Goal: Information Seeking & Learning: Check status

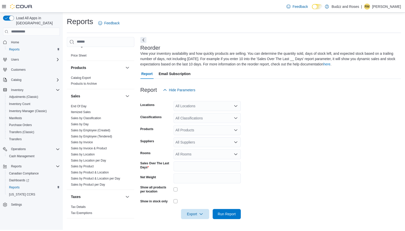
scroll to position [308, 0]
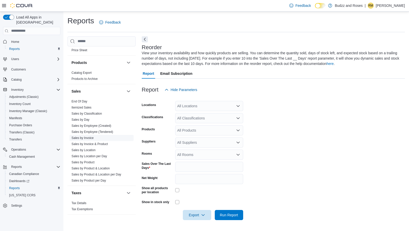
click at [82, 139] on link "Sales by Invoice" at bounding box center [82, 138] width 22 height 4
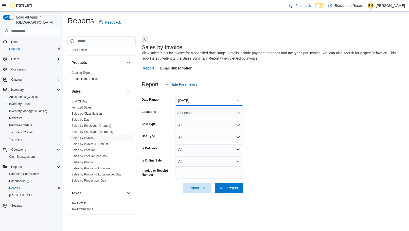
click at [238, 100] on button "[DATE]" at bounding box center [209, 101] width 68 height 10
click at [281, 112] on form "Date Range [DATE] Locations All Locations Sale Type All Use Type All Is Deliver…" at bounding box center [273, 140] width 263 height 103
click at [228, 186] on span "Run Report" at bounding box center [229, 187] width 18 height 5
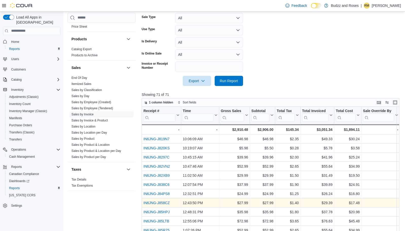
scroll to position [163, 0]
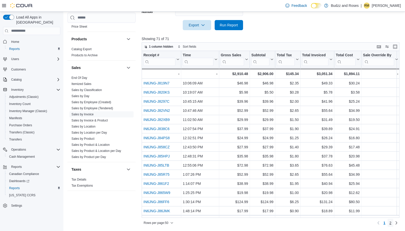
click at [392, 224] on span "2" at bounding box center [391, 222] width 2 height 5
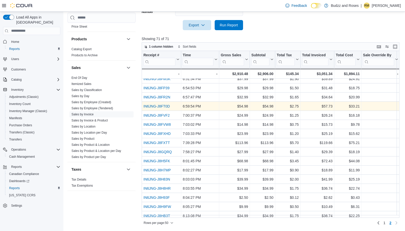
scroll to position [4, 0]
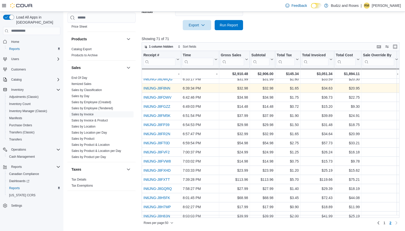
click at [168, 88] on link "IN6JNG-J8F8NN" at bounding box center [156, 88] width 27 height 4
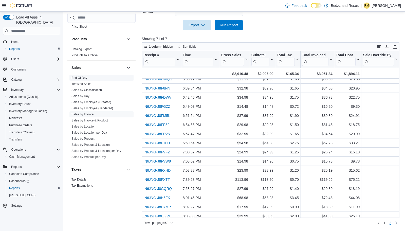
click at [84, 78] on link "End Of Day" at bounding box center [79, 78] width 16 height 4
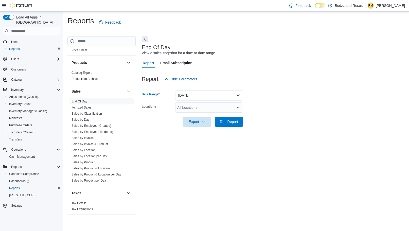
click at [238, 95] on button "[DATE]" at bounding box center [209, 95] width 68 height 10
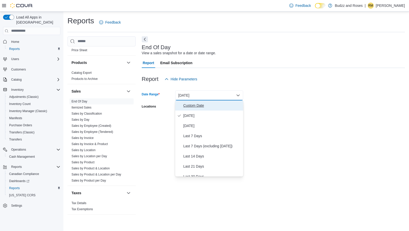
click at [202, 106] on span "Custom Date" at bounding box center [212, 105] width 58 height 6
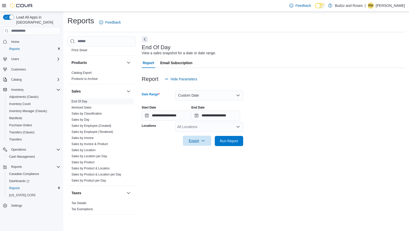
click at [200, 140] on span "Export" at bounding box center [197, 141] width 22 height 10
click at [202, 161] on span "Export to Pdf" at bounding box center [197, 161] width 23 height 4
click at [146, 117] on input "**********" at bounding box center [166, 116] width 49 height 10
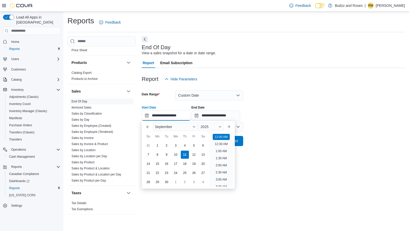
scroll to position [16, 0]
click at [317, 91] on form "**********" at bounding box center [273, 115] width 263 height 62
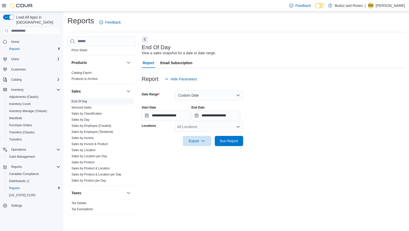
click at [78, 101] on link "End Of Day" at bounding box center [79, 102] width 16 height 4
click at [238, 95] on button "Custom Date" at bounding box center [209, 95] width 68 height 10
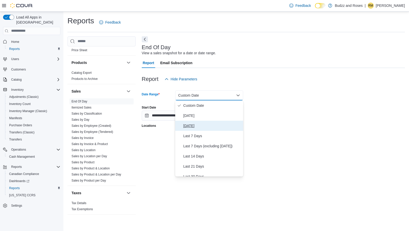
drag, startPoint x: 194, startPoint y: 127, endPoint x: 197, endPoint y: 126, distance: 3.1
click at [194, 126] on span "[DATE]" at bounding box center [212, 126] width 58 height 6
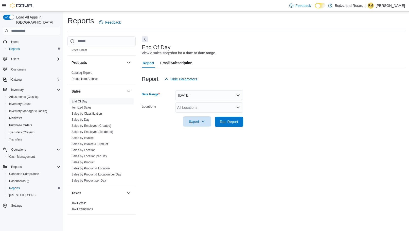
click at [194, 121] on span "Export" at bounding box center [197, 121] width 22 height 10
click at [196, 142] on span "Export to Pdf" at bounding box center [197, 142] width 23 height 4
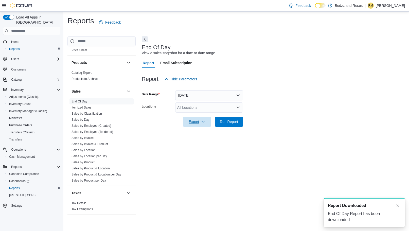
scroll to position [0, 0]
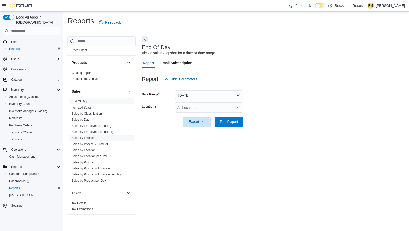
click at [88, 138] on link "Sales by Invoice" at bounding box center [82, 138] width 22 height 4
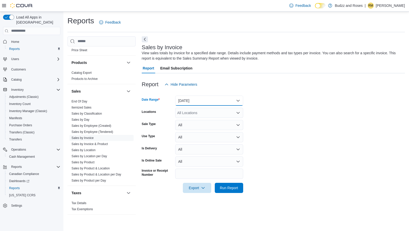
click at [239, 99] on button "[DATE]" at bounding box center [209, 101] width 68 height 10
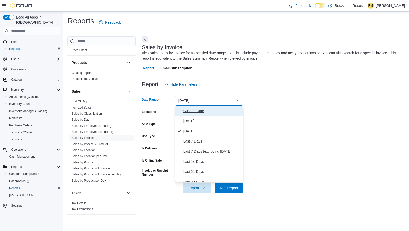
click at [190, 111] on span "Custom Date" at bounding box center [212, 111] width 58 height 6
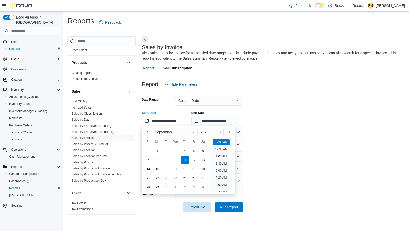
click at [147, 121] on input "**********" at bounding box center [166, 121] width 49 height 10
click at [167, 161] on div "9" at bounding box center [166, 159] width 9 height 9
type input "**********"
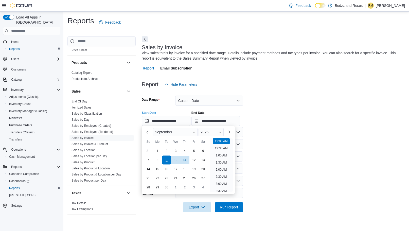
click at [168, 159] on div "9" at bounding box center [166, 159] width 9 height 9
click at [166, 161] on div "9" at bounding box center [166, 159] width 9 height 9
click at [267, 137] on form "**********" at bounding box center [273, 150] width 263 height 123
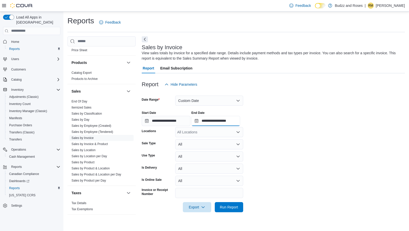
click at [201, 120] on input "**********" at bounding box center [215, 121] width 49 height 10
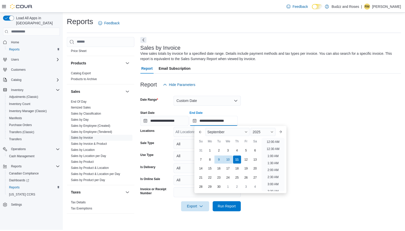
scroll to position [288, 0]
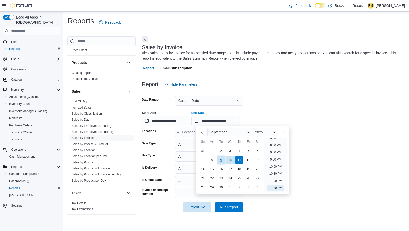
click at [221, 159] on div "9" at bounding box center [220, 159] width 9 height 9
type input "**********"
click at [307, 127] on form "**********" at bounding box center [273, 150] width 263 height 123
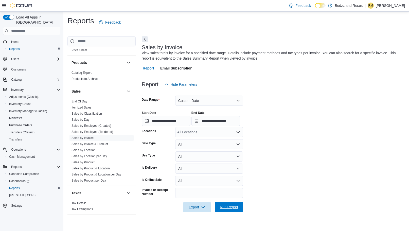
click at [227, 208] on span "Run Report" at bounding box center [229, 206] width 18 height 5
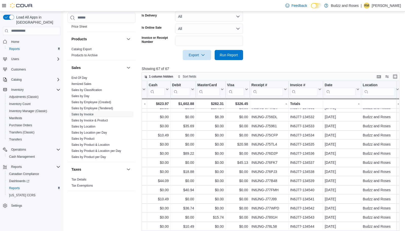
scroll to position [152, 499]
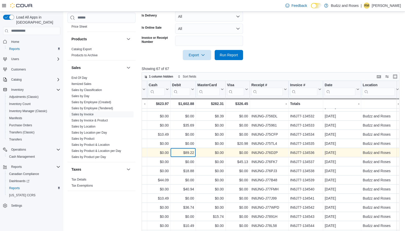
click at [188, 154] on div "$89.22" at bounding box center [183, 153] width 22 height 6
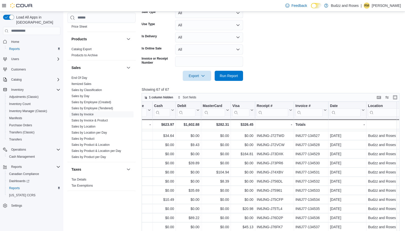
scroll to position [76, 494]
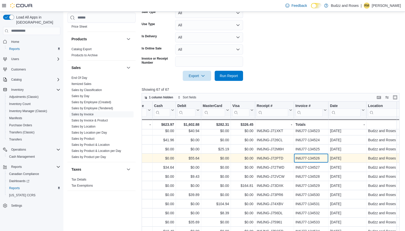
drag, startPoint x: 401, startPoint y: 160, endPoint x: 321, endPoint y: 159, distance: 80.4
click at [321, 159] on div "IN6J77-134526" at bounding box center [310, 158] width 31 height 6
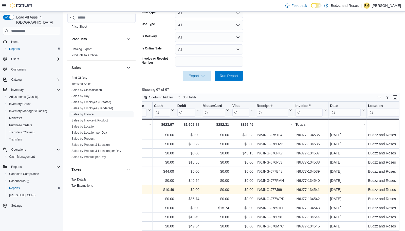
scroll to position [163, 494]
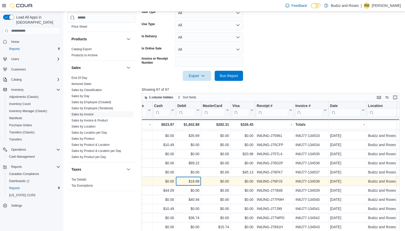
click at [193, 182] on div "$18.88" at bounding box center [188, 181] width 22 height 6
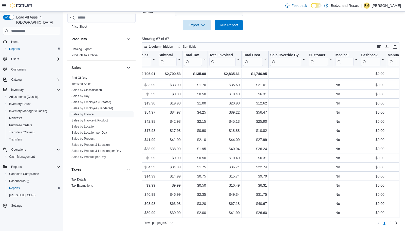
scroll to position [163, 0]
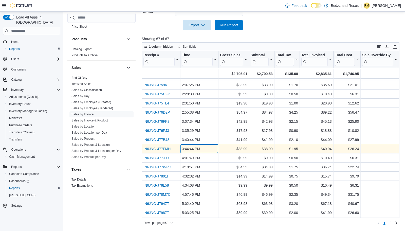
click at [203, 152] on div "3:44:44 PM - Time, column 2, row 26" at bounding box center [199, 148] width 38 height 9
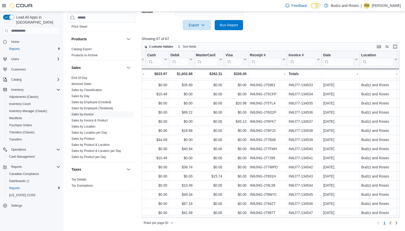
scroll to position [163, 512]
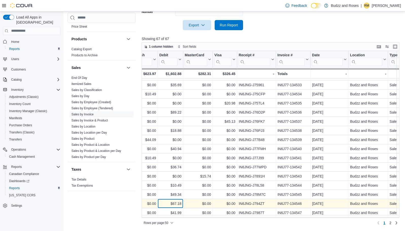
click at [179, 202] on div "$67.18" at bounding box center [170, 204] width 22 height 6
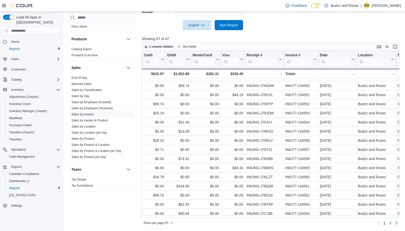
scroll to position [319, 504]
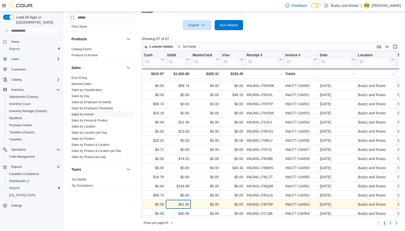
click at [187, 201] on div "$61.93" at bounding box center [178, 204] width 22 height 6
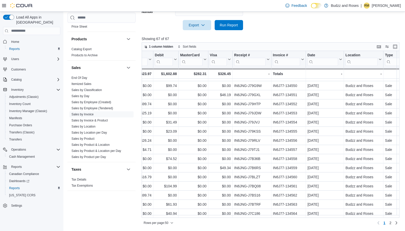
scroll to position [319, 510]
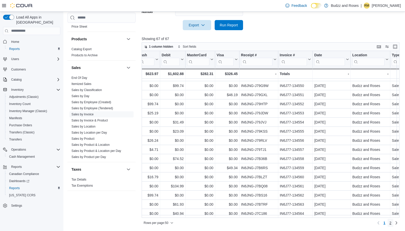
click at [392, 222] on span "2" at bounding box center [391, 222] width 2 height 5
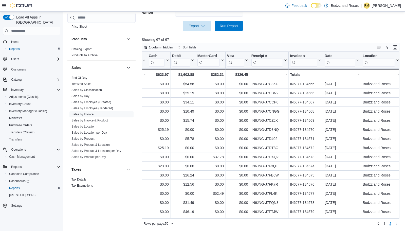
scroll to position [182, 0]
click at [386, 224] on span "1" at bounding box center [385, 222] width 2 height 5
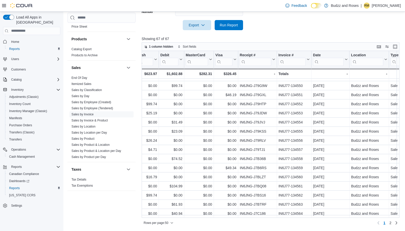
scroll to position [319, 519]
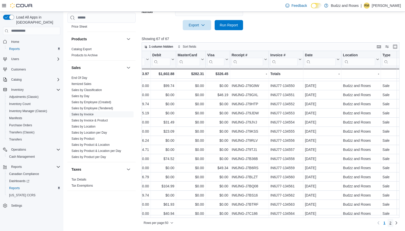
click at [392, 223] on span "2" at bounding box center [391, 222] width 2 height 5
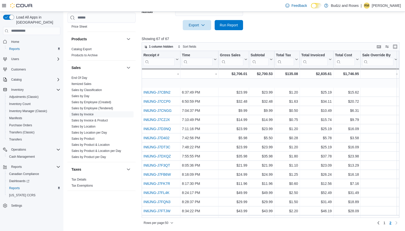
scroll to position [18, 0]
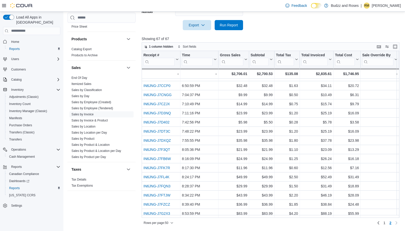
drag, startPoint x: 199, startPoint y: 218, endPoint x: 272, endPoint y: 226, distance: 73.7
click at [272, 226] on div "Rows per page : 50 Page 2 of 2 1 2" at bounding box center [271, 222] width 258 height 9
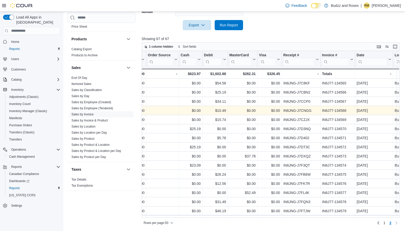
scroll to position [157, 0]
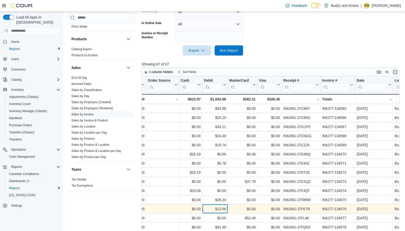
click at [217, 209] on div "$12.56" at bounding box center [215, 209] width 22 height 6
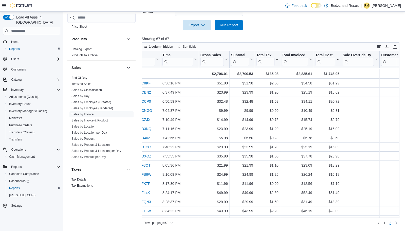
scroll to position [0, 0]
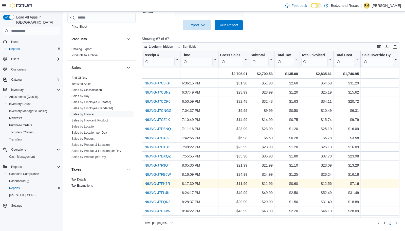
click at [160, 184] on link "IN6JNG-J7FK7R" at bounding box center [156, 184] width 27 height 4
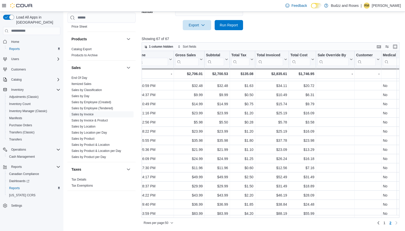
scroll to position [18, 0]
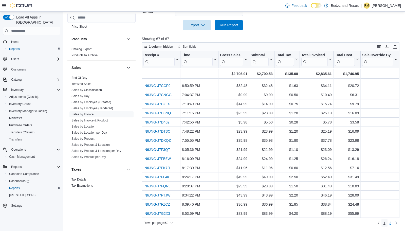
click at [388, 223] on link "1" at bounding box center [385, 223] width 6 height 8
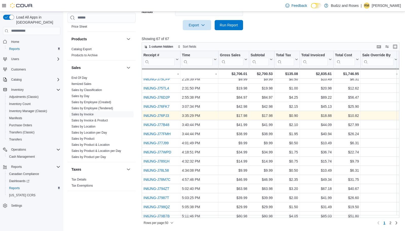
scroll to position [152, 0]
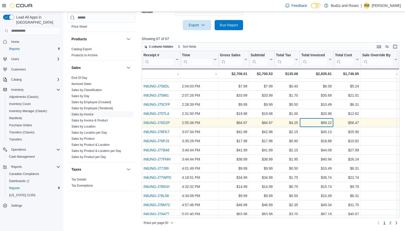
click at [326, 122] on div "$89.22" at bounding box center [316, 123] width 30 height 6
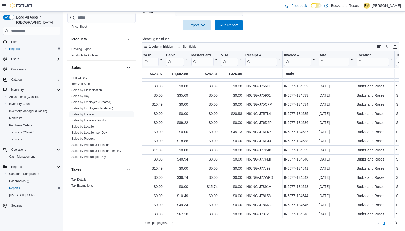
scroll to position [152, 507]
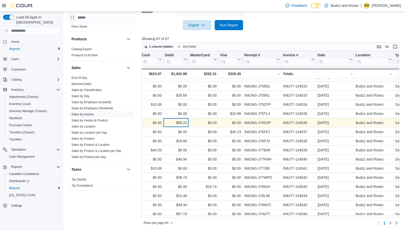
click at [181, 124] on div "$89.22" at bounding box center [176, 123] width 22 height 6
click at [182, 125] on div "$89.22" at bounding box center [176, 123] width 22 height 6
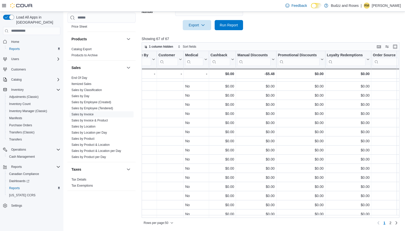
scroll to position [152, 0]
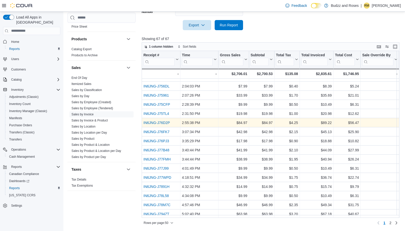
click at [146, 123] on link "IN6JNG-J76D2P" at bounding box center [156, 123] width 26 height 4
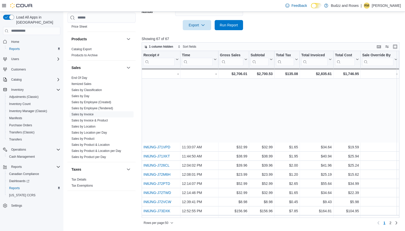
scroll to position [76, 0]
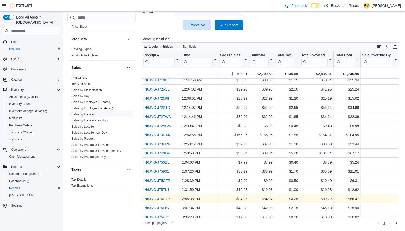
click at [163, 199] on link "IN6JNG-J76D2P" at bounding box center [156, 199] width 26 height 4
click at [166, 197] on link "IN6JNG-J76D2P" at bounding box center [156, 199] width 26 height 4
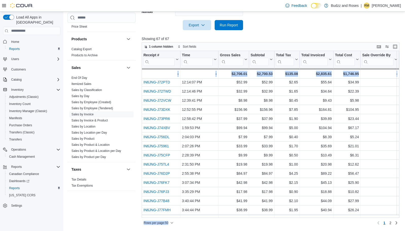
scroll to position [103, 0]
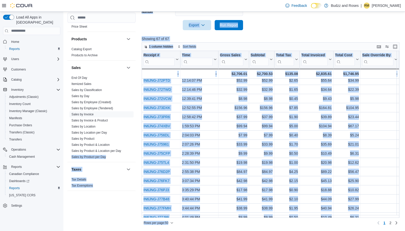
drag, startPoint x: 148, startPoint y: 160, endPoint x: 134, endPoint y: 148, distance: 19.0
click at [135, 149] on div "Reports Feedback Cash Management Cash Management Cash Out Details Compliance OC…" at bounding box center [234, 31] width 343 height 402
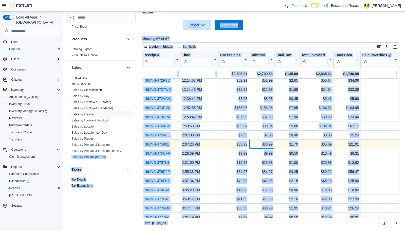
click at [260, 146] on div "$33.99" at bounding box center [262, 144] width 22 height 6
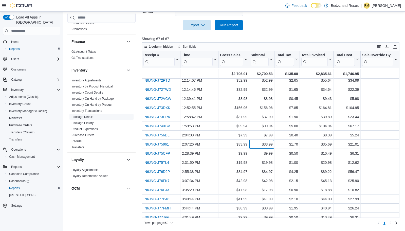
scroll to position [29, 0]
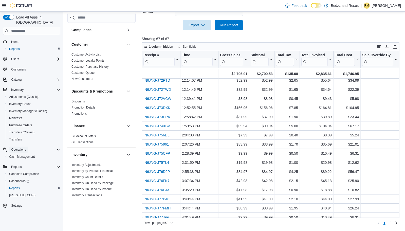
click at [20, 148] on span "Operations" at bounding box center [18, 150] width 15 height 4
click at [21, 148] on span "Operations" at bounding box center [18, 150] width 15 height 4
click at [22, 155] on span "Cash Management" at bounding box center [22, 157] width 26 height 4
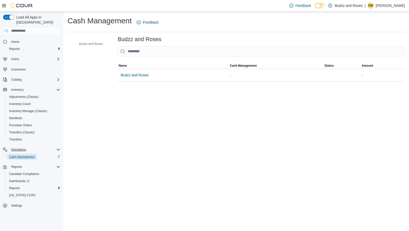
click at [22, 155] on span "Cash Management" at bounding box center [22, 157] width 26 height 4
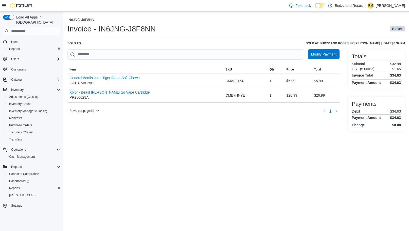
click at [326, 55] on span "Modify Payment" at bounding box center [323, 54] width 25 height 5
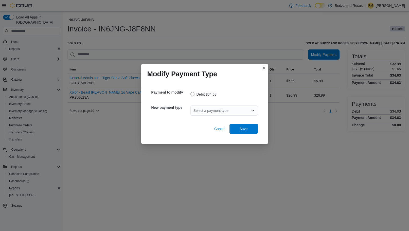
click at [251, 111] on icon "Open list of options" at bounding box center [253, 111] width 4 height 4
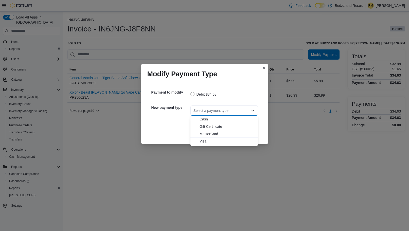
click at [207, 134] on span "MasterCard" at bounding box center [227, 133] width 55 height 5
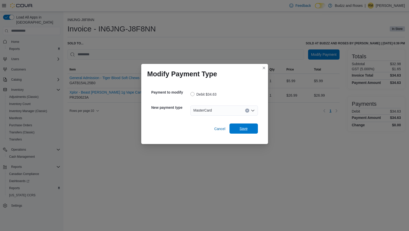
click at [243, 130] on span "Save" at bounding box center [244, 128] width 8 height 5
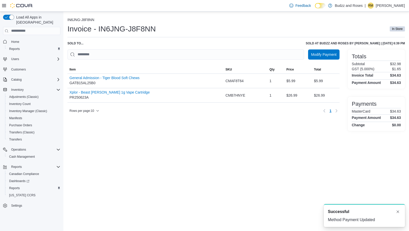
click at [214, 141] on div "IN6JNG-J8F8NN Invoice - IN6JNG-J8F8NN In Store Sold to ... Sold at Budzz and Ro…" at bounding box center [236, 121] width 346 height 219
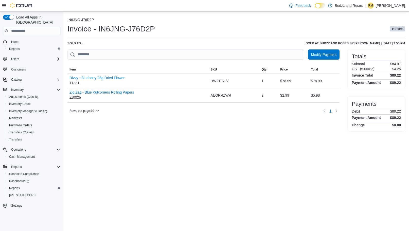
click at [153, 150] on div "IN6JNG-J76D2P Invoice - IN6JNG-J76D2P In Store Sold to ... Sold at Budzz and Ro…" at bounding box center [236, 121] width 346 height 219
